Goal: Task Accomplishment & Management: Manage account settings

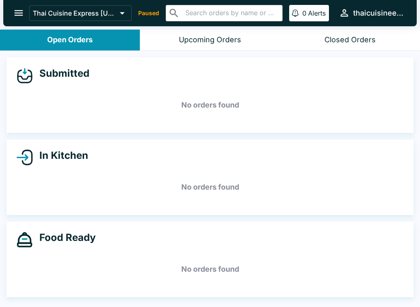
click at [155, 12] on p "Paused" at bounding box center [148, 13] width 21 height 8
click at [20, 11] on icon "open drawer" at bounding box center [18, 13] width 9 height 6
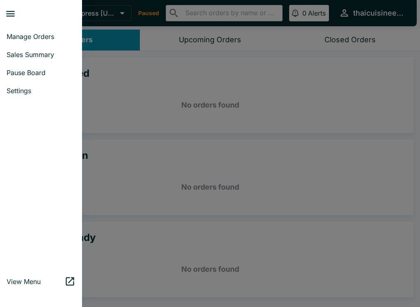
click at [30, 96] on link "Settings" at bounding box center [41, 91] width 82 height 18
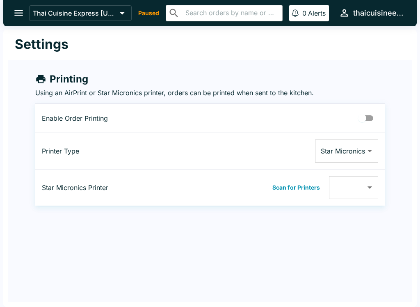
click at [21, 18] on icon "open drawer" at bounding box center [18, 12] width 11 height 11
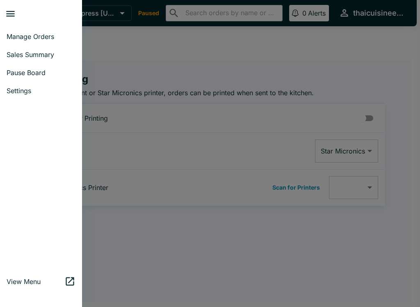
click at [51, 33] on span "Manage Orders" at bounding box center [41, 36] width 69 height 8
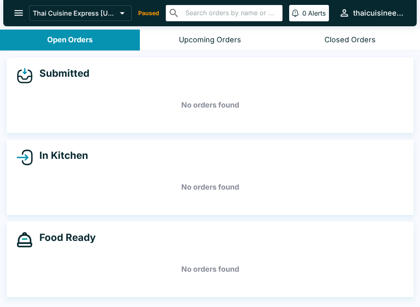
click at [151, 12] on p "Paused" at bounding box center [148, 13] width 21 height 8
click at [153, 15] on p "Paused" at bounding box center [148, 13] width 21 height 8
click at [158, 10] on p "Paused" at bounding box center [148, 13] width 21 height 8
click at [22, 5] on button "open drawer" at bounding box center [18, 12] width 21 height 21
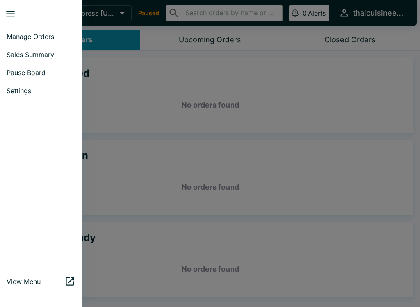
click at [20, 92] on span "Settings" at bounding box center [41, 91] width 69 height 8
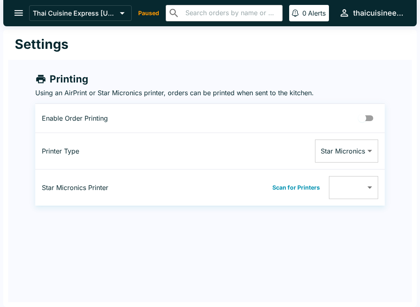
click at [19, 3] on button "open drawer" at bounding box center [18, 12] width 21 height 21
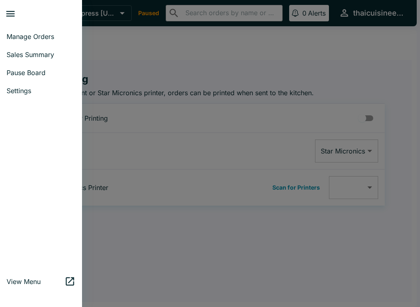
click at [34, 75] on span "Pause Board" at bounding box center [41, 72] width 69 height 8
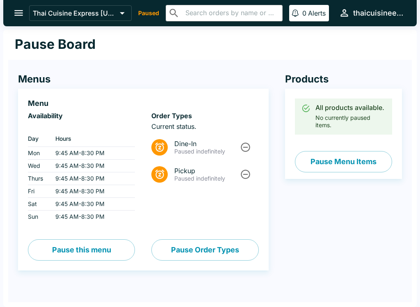
click at [359, 119] on div "All products available. No currently paused items." at bounding box center [350, 116] width 70 height 31
click at [363, 163] on button "Pause Menu Items" at bounding box center [343, 161] width 97 height 21
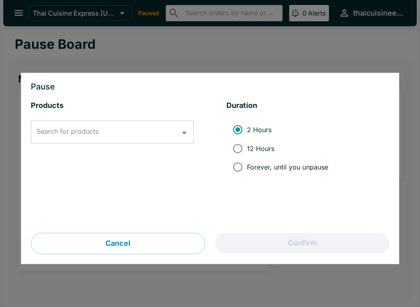
click at [124, 240] on button "Cancel" at bounding box center [118, 243] width 174 height 21
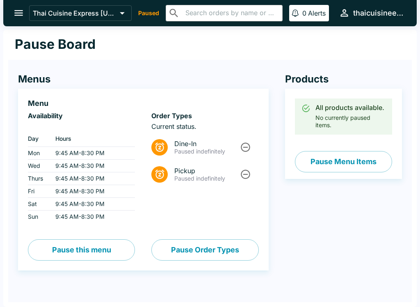
click at [14, 5] on button "open drawer" at bounding box center [18, 12] width 21 height 21
